Goal: Navigation & Orientation: Understand site structure

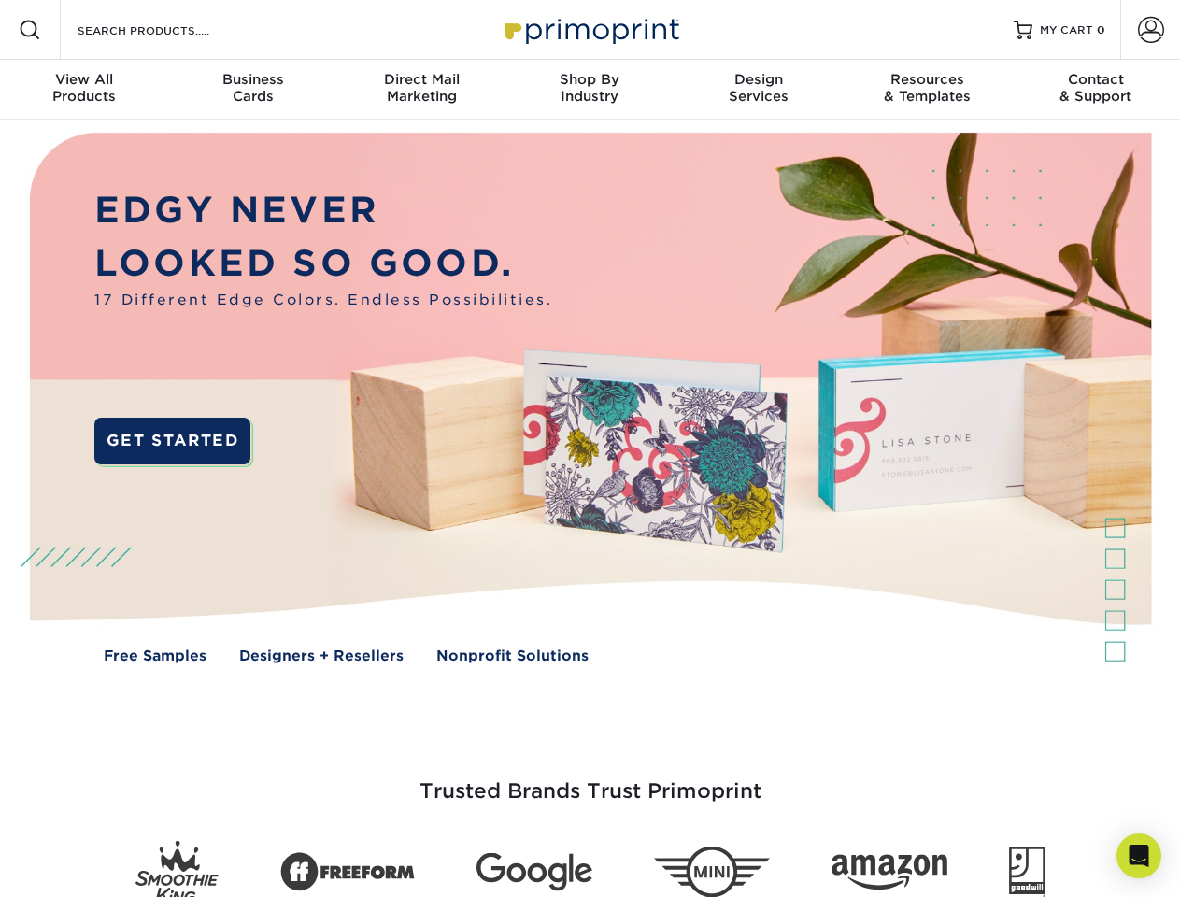
click at [590, 449] on img at bounding box center [590, 412] width 1168 height 584
click at [30, 30] on span at bounding box center [30, 30] width 22 height 22
click at [1150, 30] on span at bounding box center [1151, 30] width 26 height 26
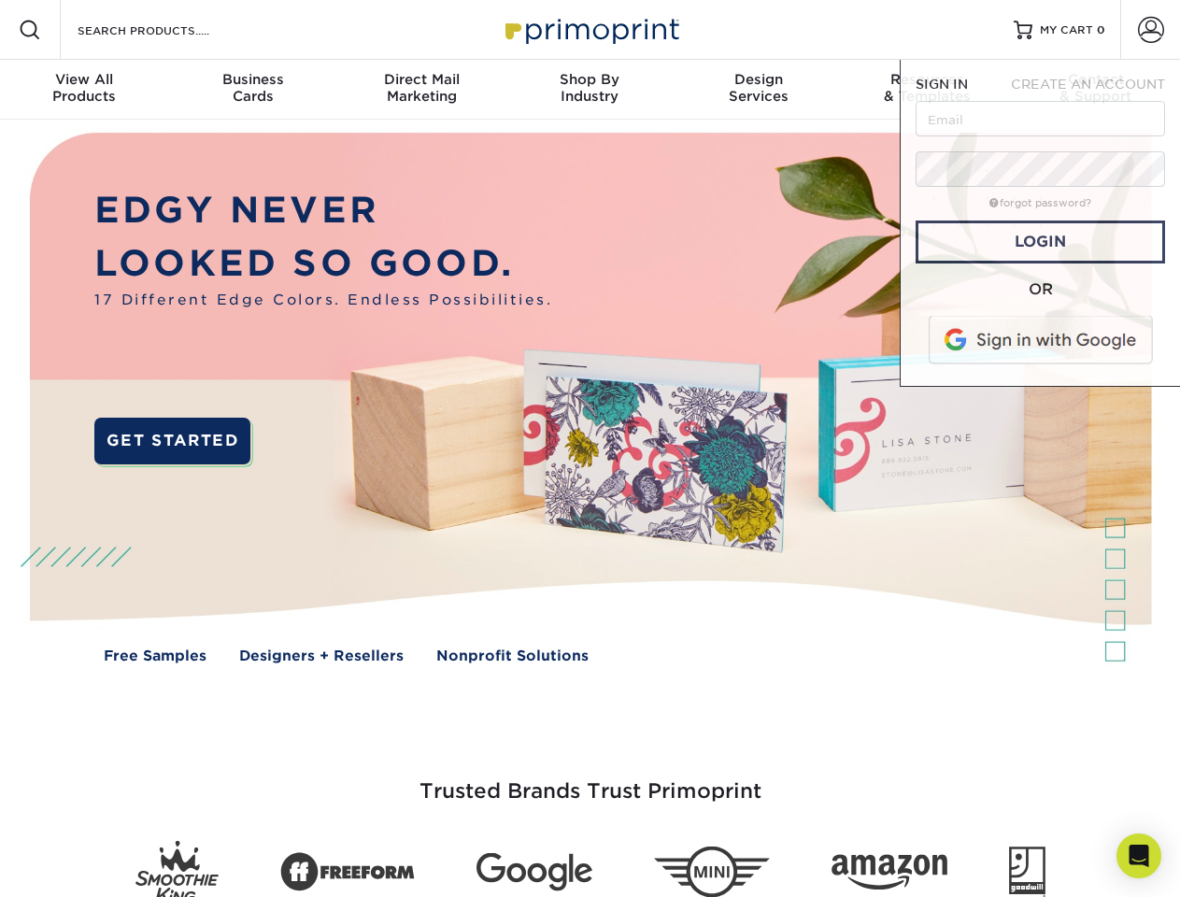
click at [84, 90] on div "View All Products" at bounding box center [84, 88] width 168 height 34
click at [252, 90] on div "Business Cards" at bounding box center [252, 88] width 168 height 34
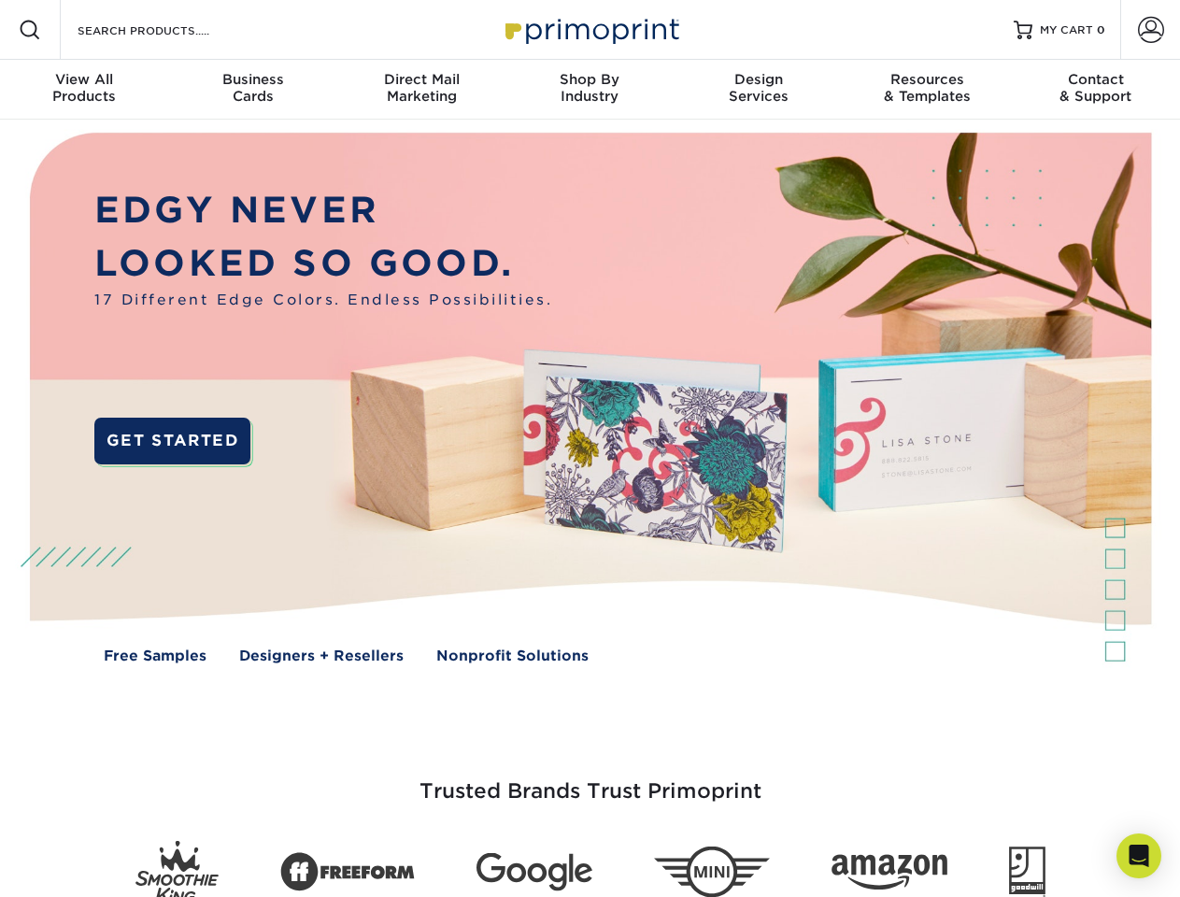
click at [421, 90] on div "Direct Mail Marketing" at bounding box center [421, 88] width 168 height 34
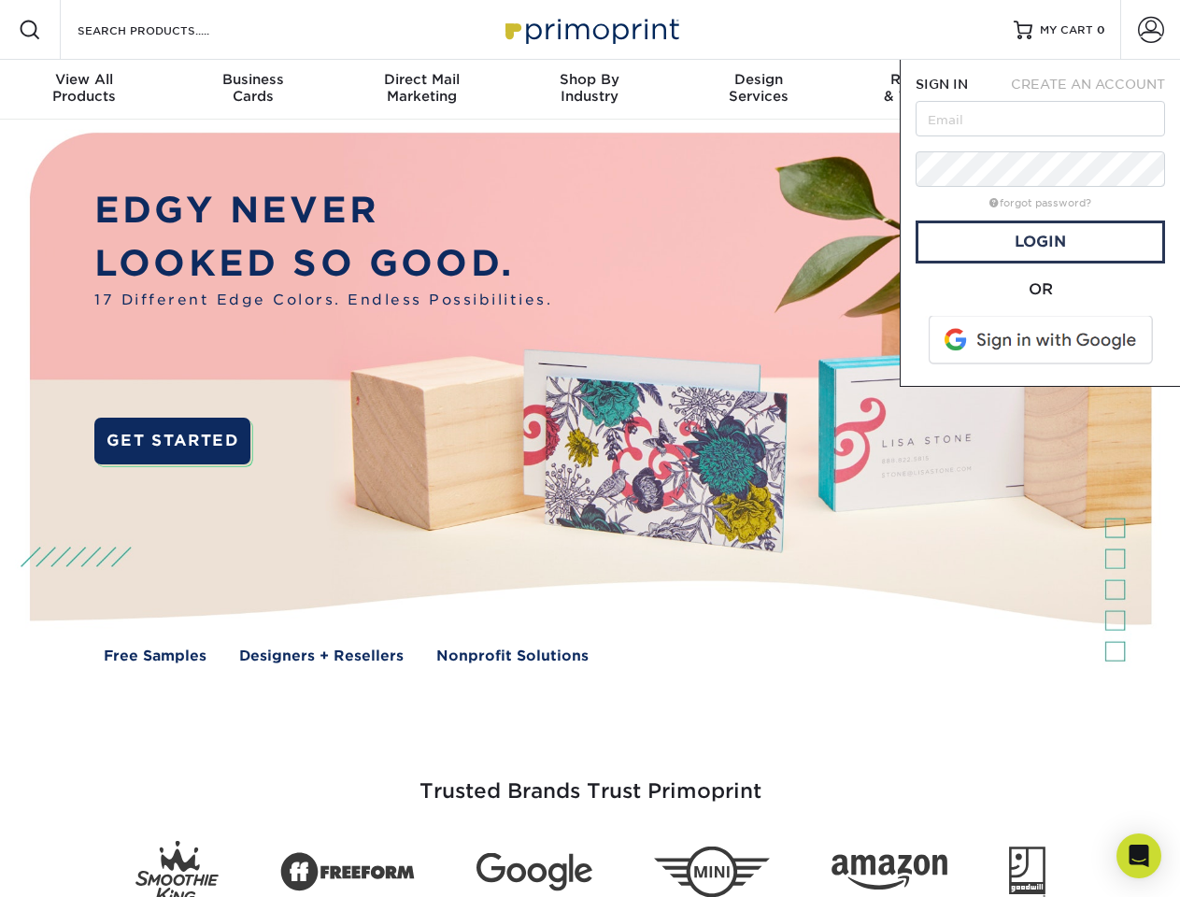
click at [590, 90] on div "Shop By Industry" at bounding box center [590, 88] width 168 height 34
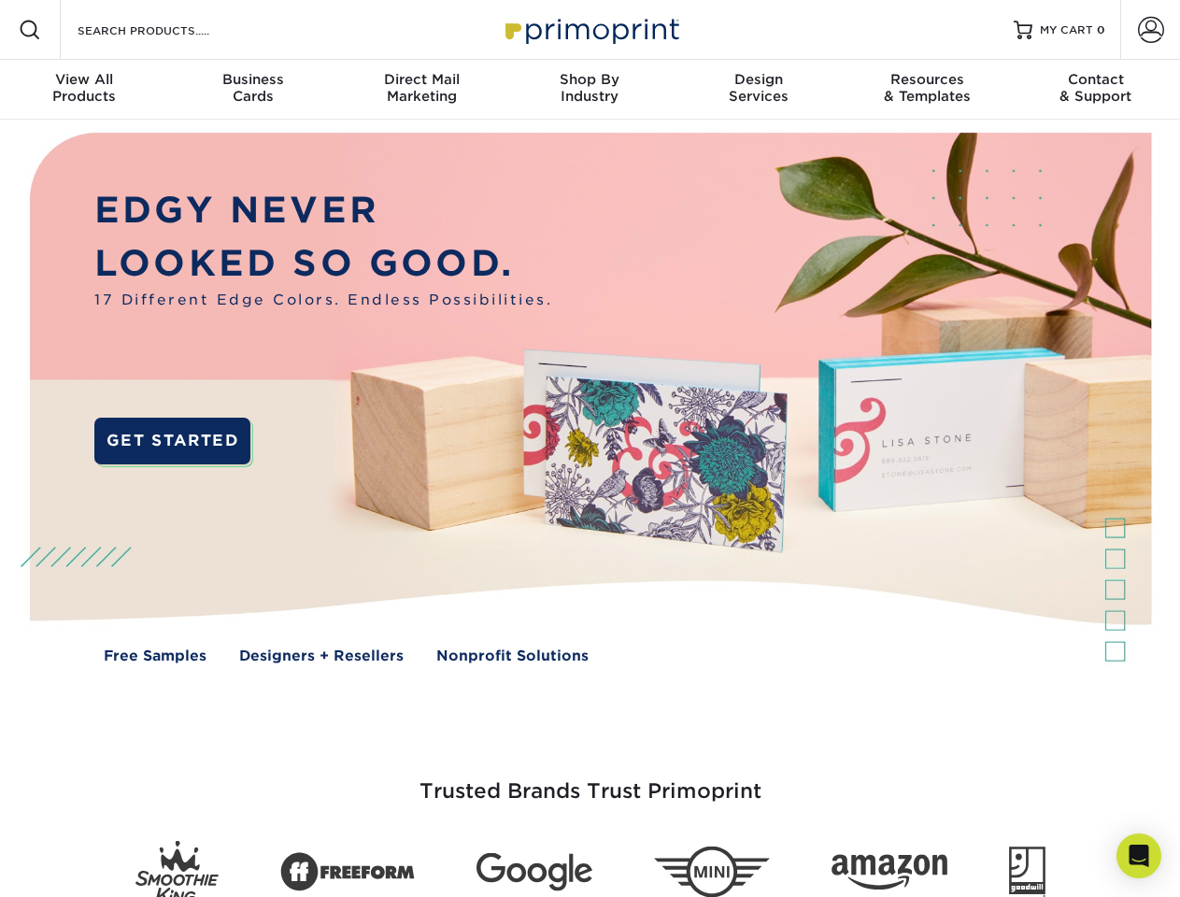
click at [759, 90] on div "Design Services" at bounding box center [759, 88] width 168 height 34
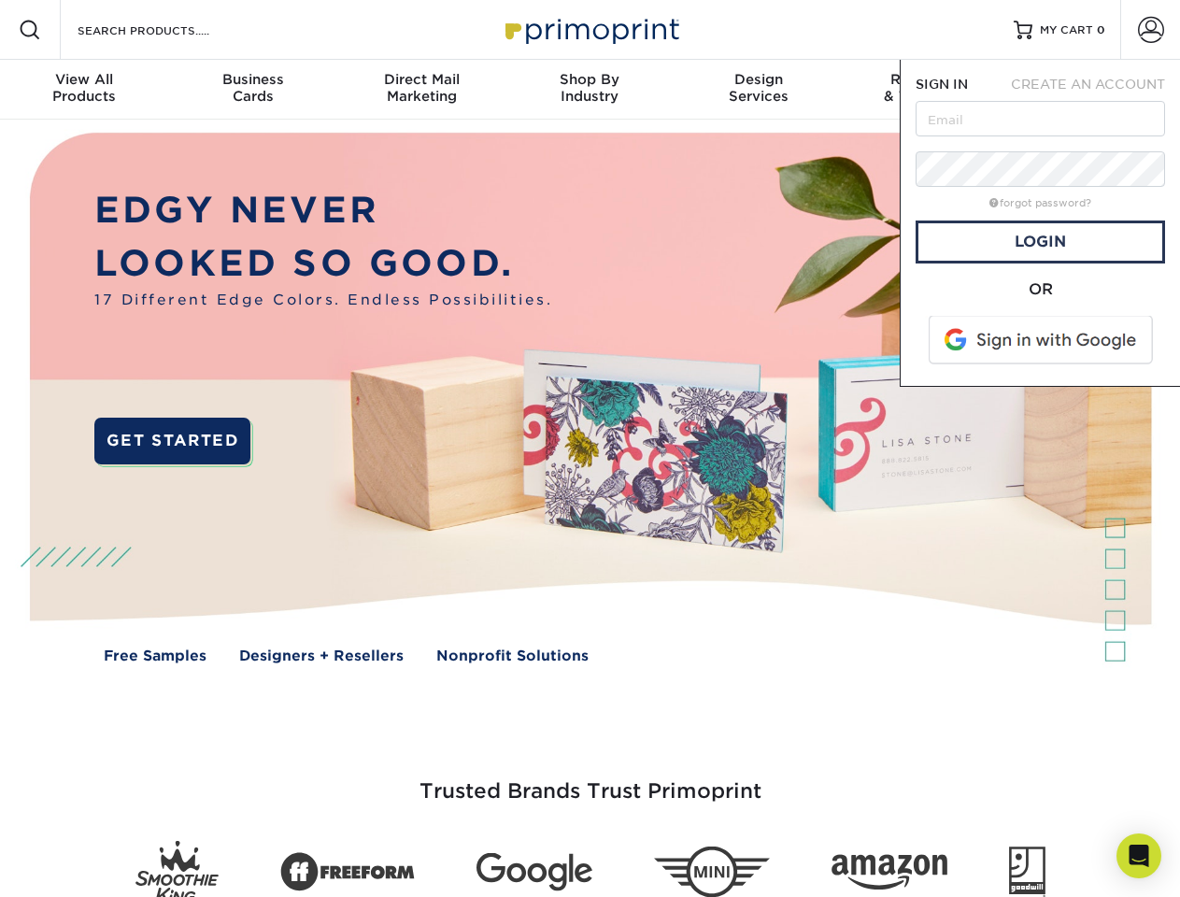
click at [927, 90] on span "SIGN IN" at bounding box center [942, 84] width 52 height 15
click at [1096, 90] on div "Contact & Support" at bounding box center [1096, 88] width 168 height 34
